Goal: Task Accomplishment & Management: Use online tool/utility

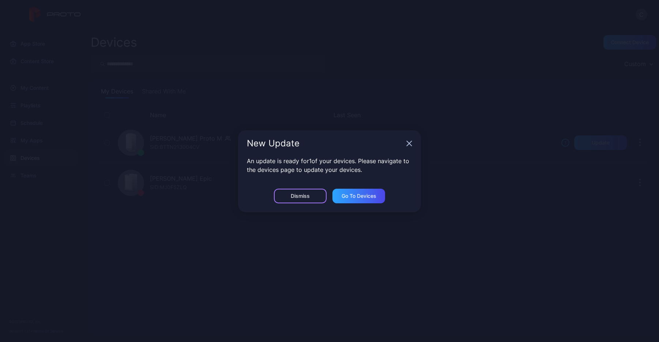
click at [304, 192] on div "Dismiss" at bounding box center [300, 196] width 53 height 15
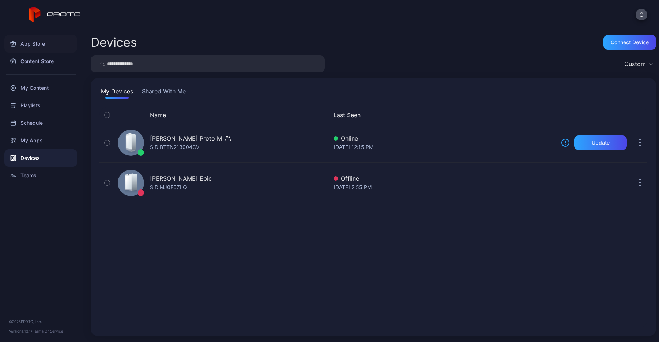
click at [41, 46] on div "App Store" at bounding box center [40, 44] width 73 height 18
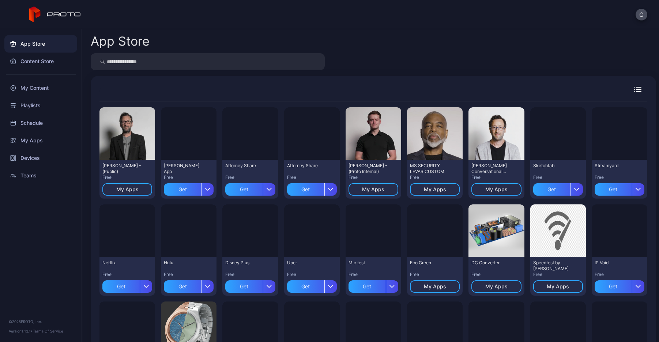
click at [118, 65] on input "search" at bounding box center [208, 61] width 234 height 17
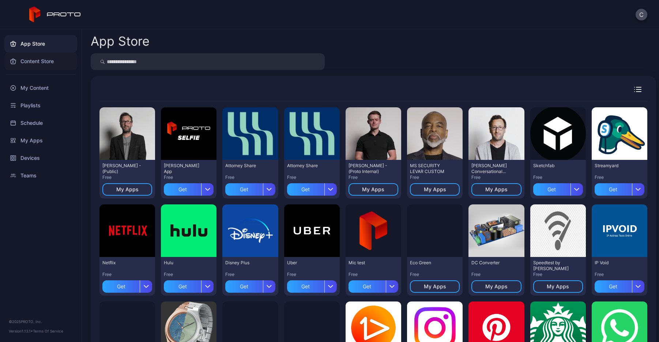
click at [51, 63] on div "Content Store" at bounding box center [40, 62] width 73 height 18
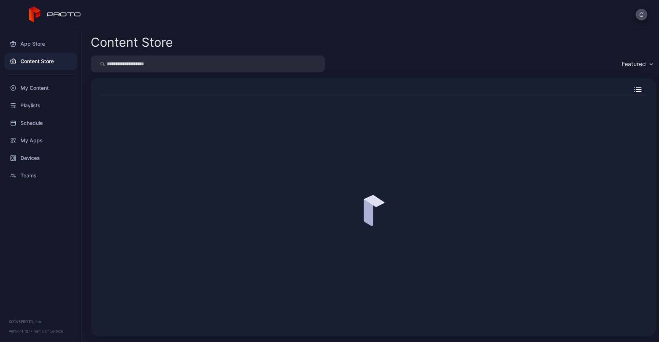
click at [132, 64] on input "search" at bounding box center [208, 64] width 234 height 17
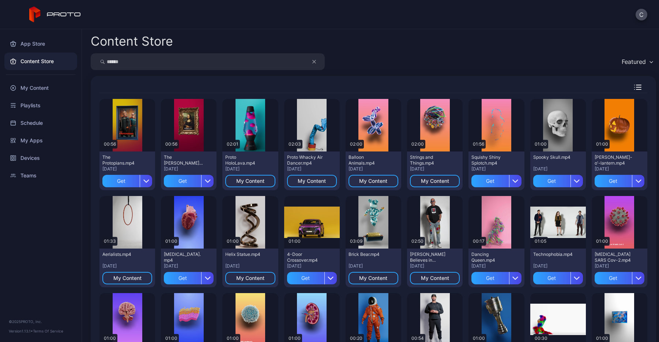
type input "******"
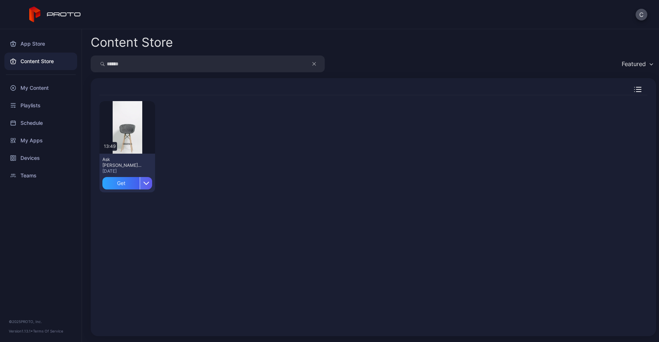
click at [140, 186] on div "button" at bounding box center [146, 183] width 12 height 12
click at [133, 210] on button "Get" at bounding box center [127, 204] width 62 height 23
click at [133, 186] on div "My Content" at bounding box center [127, 184] width 28 height 6
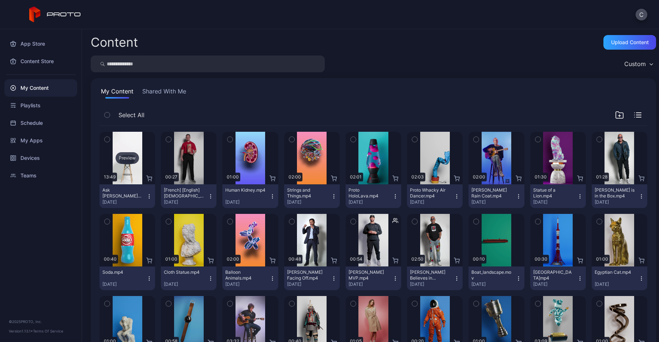
click at [132, 164] on div "Preview" at bounding box center [127, 158] width 56 height 53
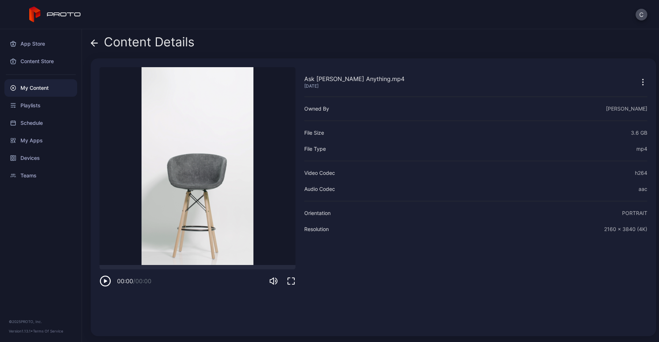
click at [93, 42] on icon at bounding box center [92, 43] width 3 height 6
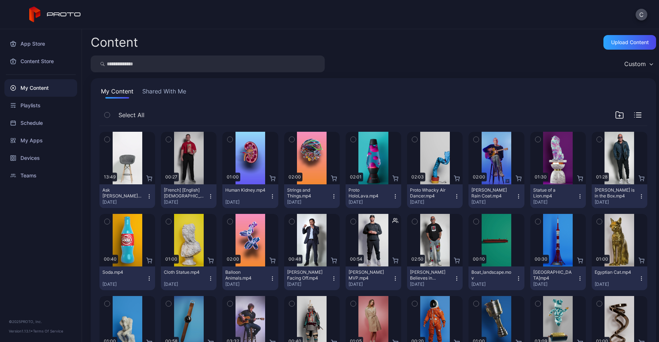
click at [150, 190] on button "Ask [PERSON_NAME] Anything.mp4 [DATE]" at bounding box center [127, 197] width 56 height 24
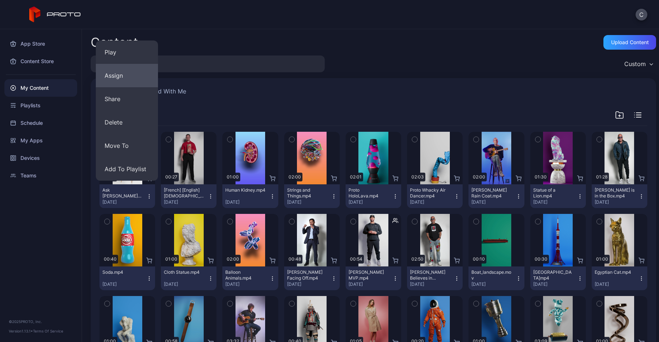
click at [126, 80] on button "Assign" at bounding box center [127, 75] width 62 height 23
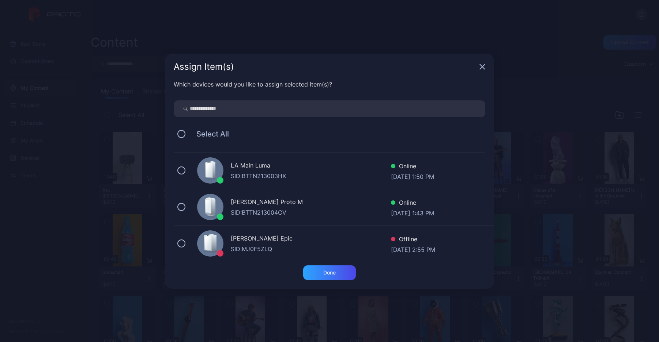
click at [243, 201] on div "[PERSON_NAME] Proto M" at bounding box center [311, 203] width 160 height 11
drag, startPoint x: 332, startPoint y: 276, endPoint x: 263, endPoint y: 270, distance: 68.6
click at [324, 276] on div "Done" at bounding box center [329, 273] width 12 height 6
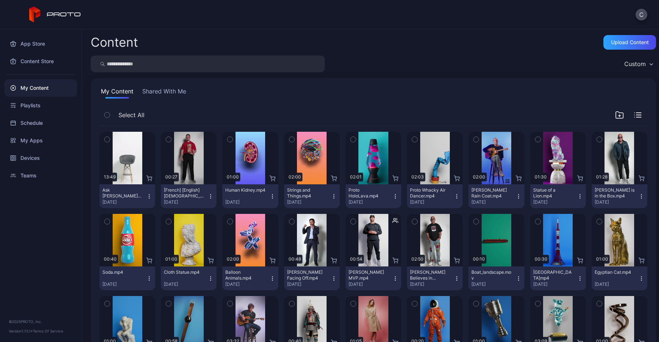
click at [16, 212] on div "App Store Content Store My Content Playlists Schedule My Apps Devices Teams © 2…" at bounding box center [41, 185] width 82 height 313
click at [146, 196] on icon "button" at bounding box center [149, 197] width 6 height 6
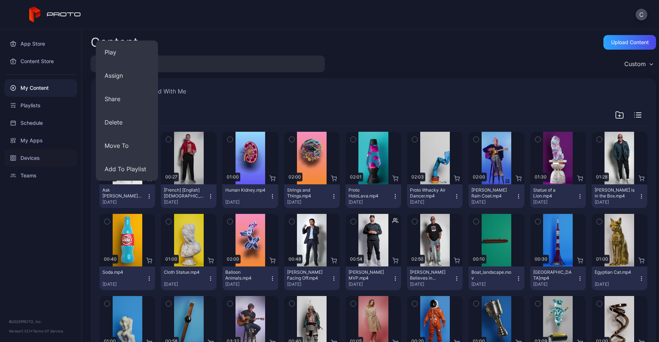
click at [59, 157] on div "Devices" at bounding box center [40, 158] width 73 height 18
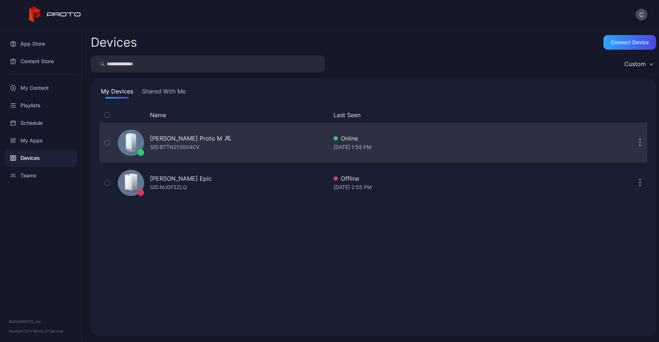
click at [162, 136] on div "[PERSON_NAME] Proto M" at bounding box center [186, 138] width 72 height 9
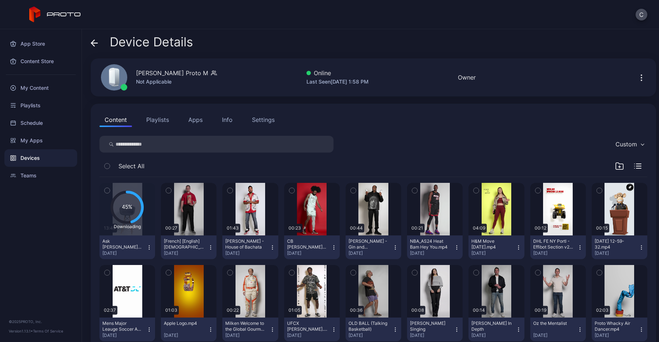
click at [148, 250] on icon "button" at bounding box center [149, 248] width 6 height 6
click at [137, 273] on button "Unassign" at bounding box center [127, 274] width 62 height 23
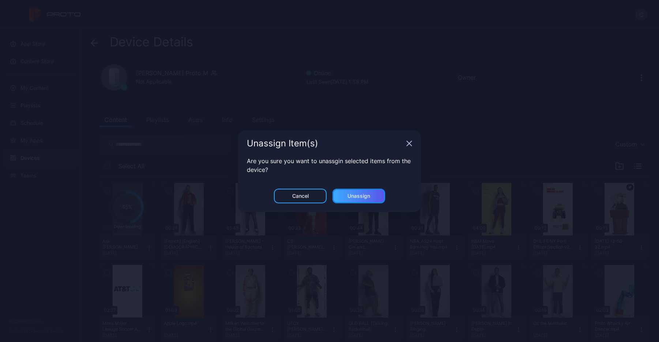
click at [337, 194] on div "Unassign" at bounding box center [358, 196] width 53 height 15
